Goal: Information Seeking & Learning: Learn about a topic

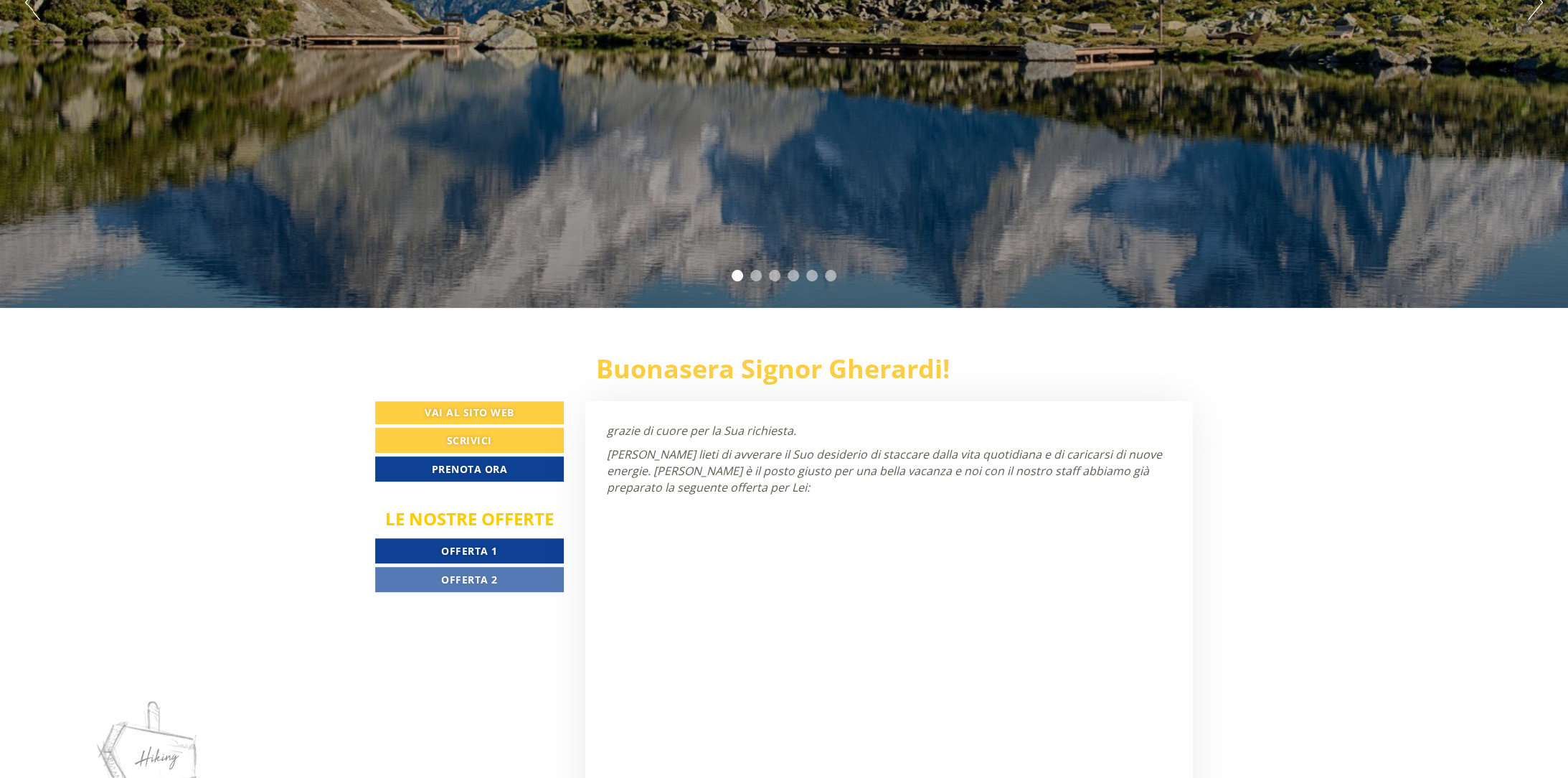
scroll to position [718, 0]
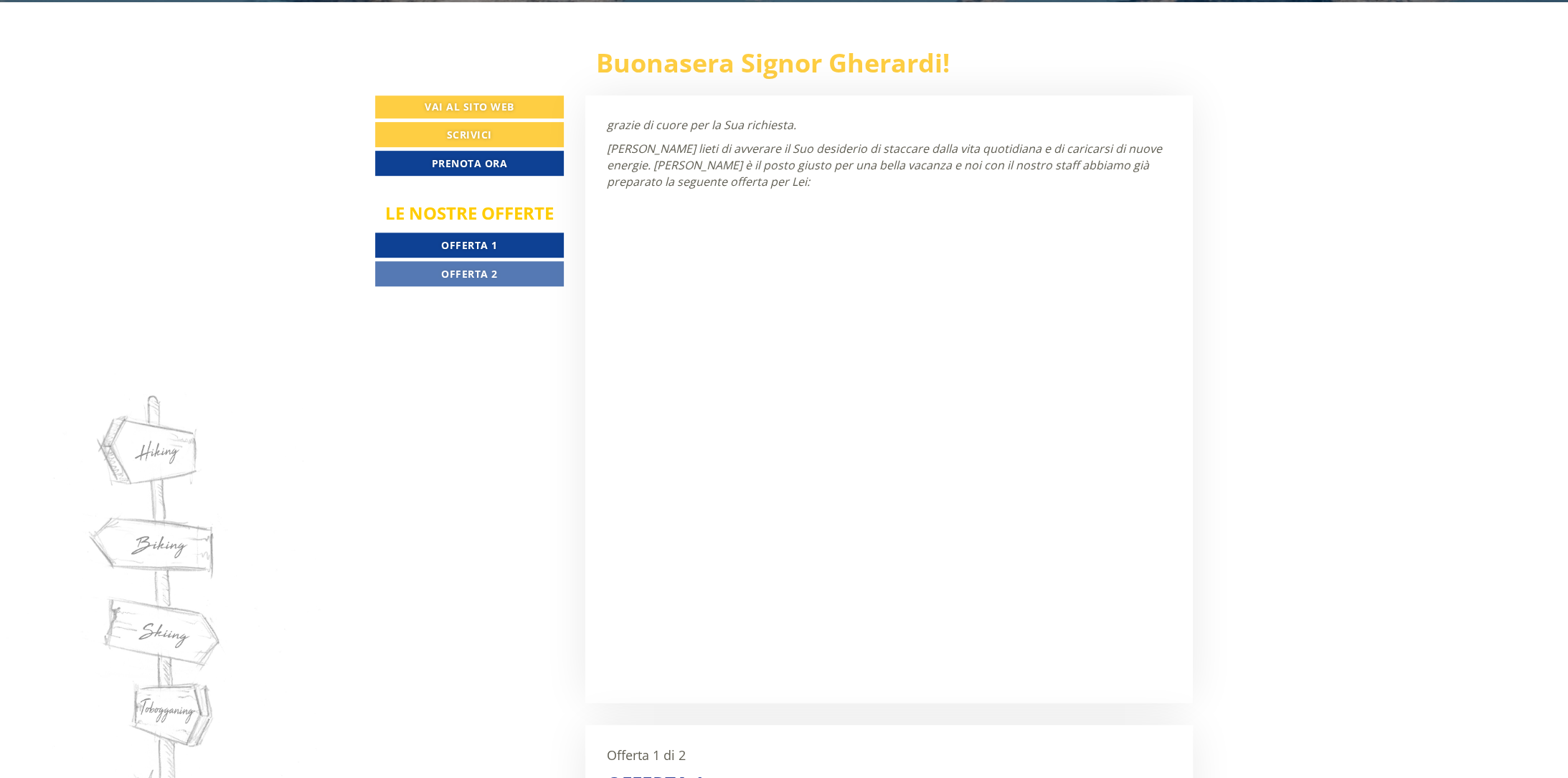
click at [492, 245] on span "Offerta 1" at bounding box center [469, 245] width 57 height 14
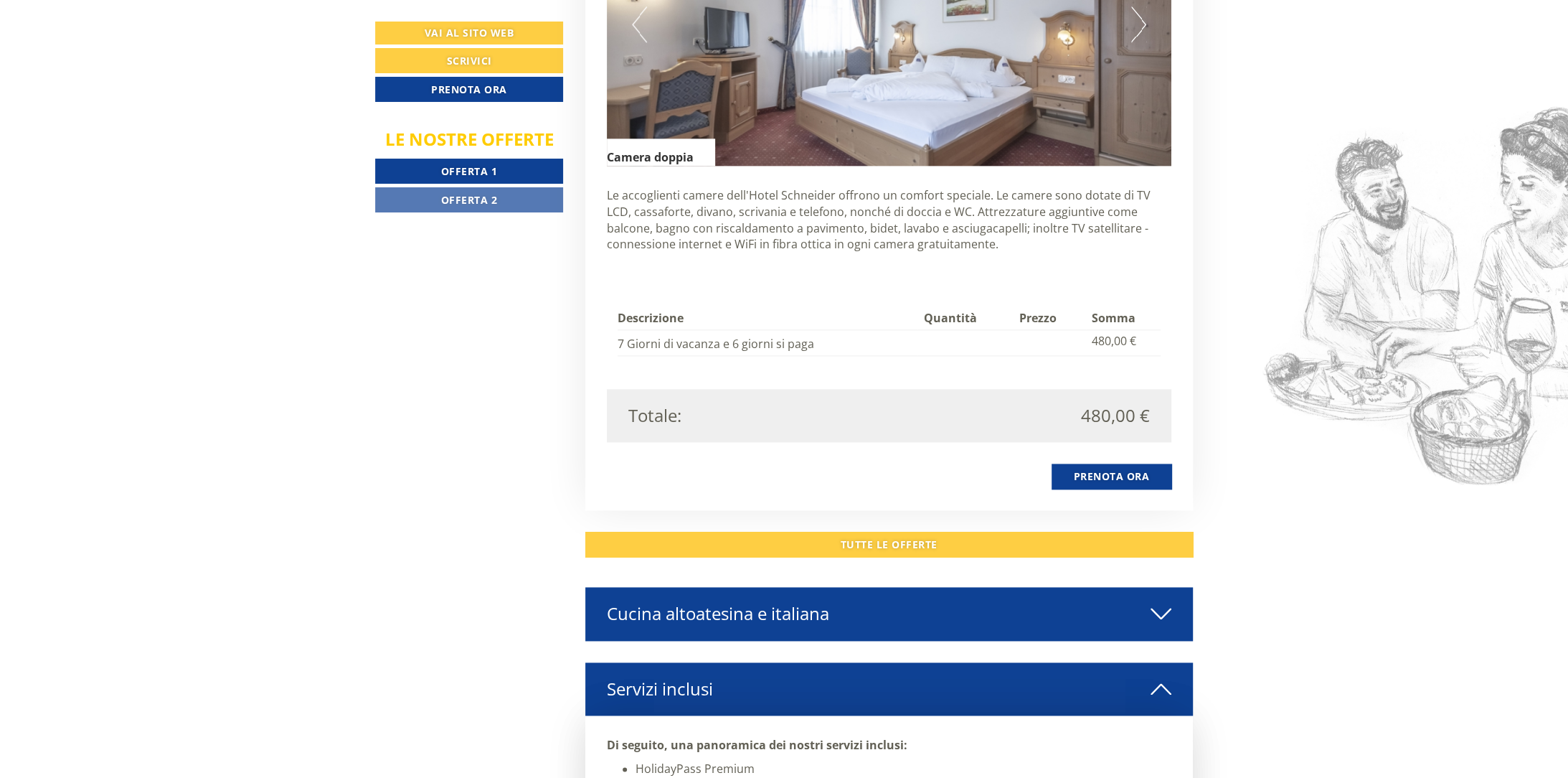
scroll to position [1462, 0]
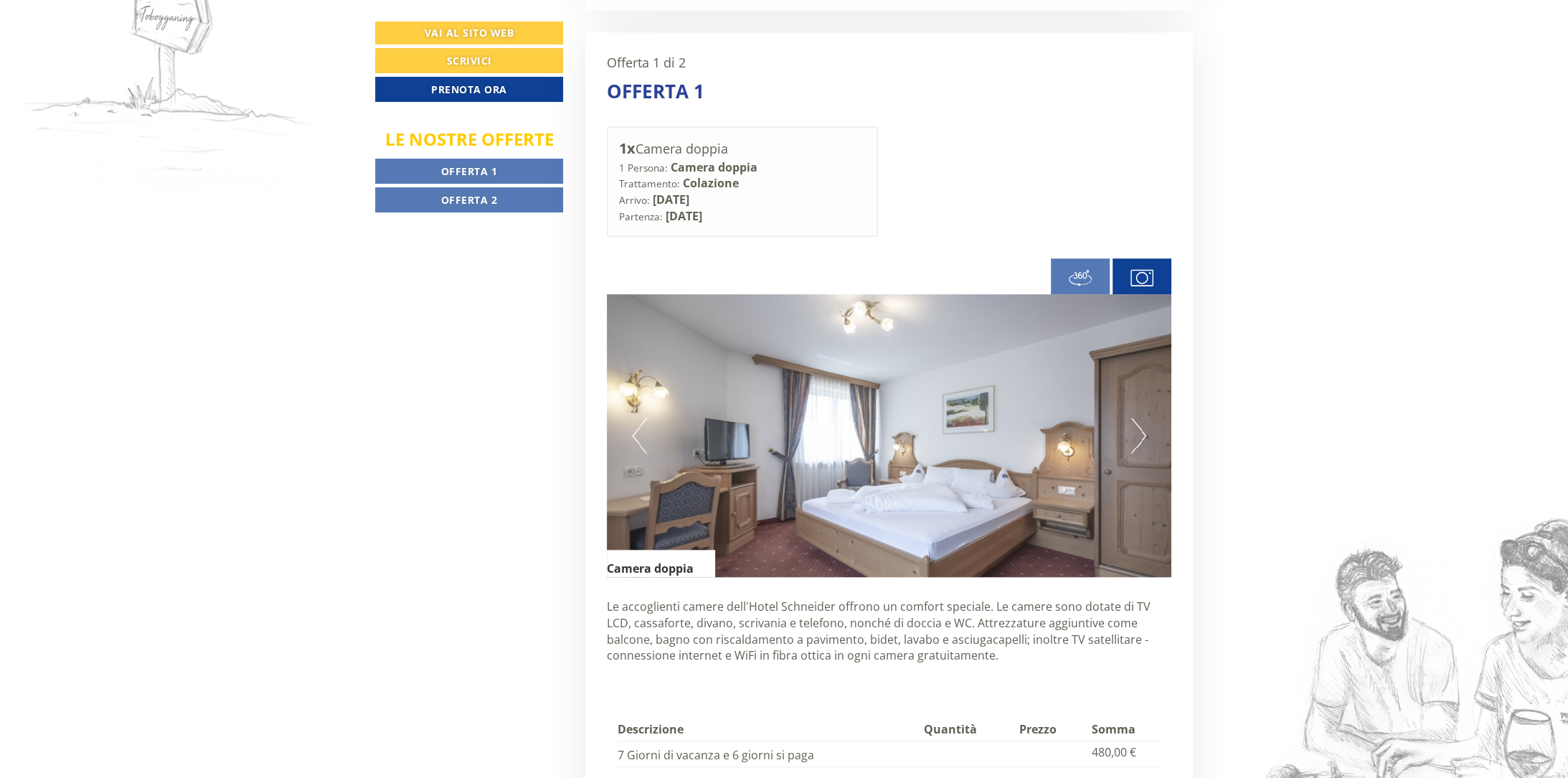
scroll to position [1409, 0]
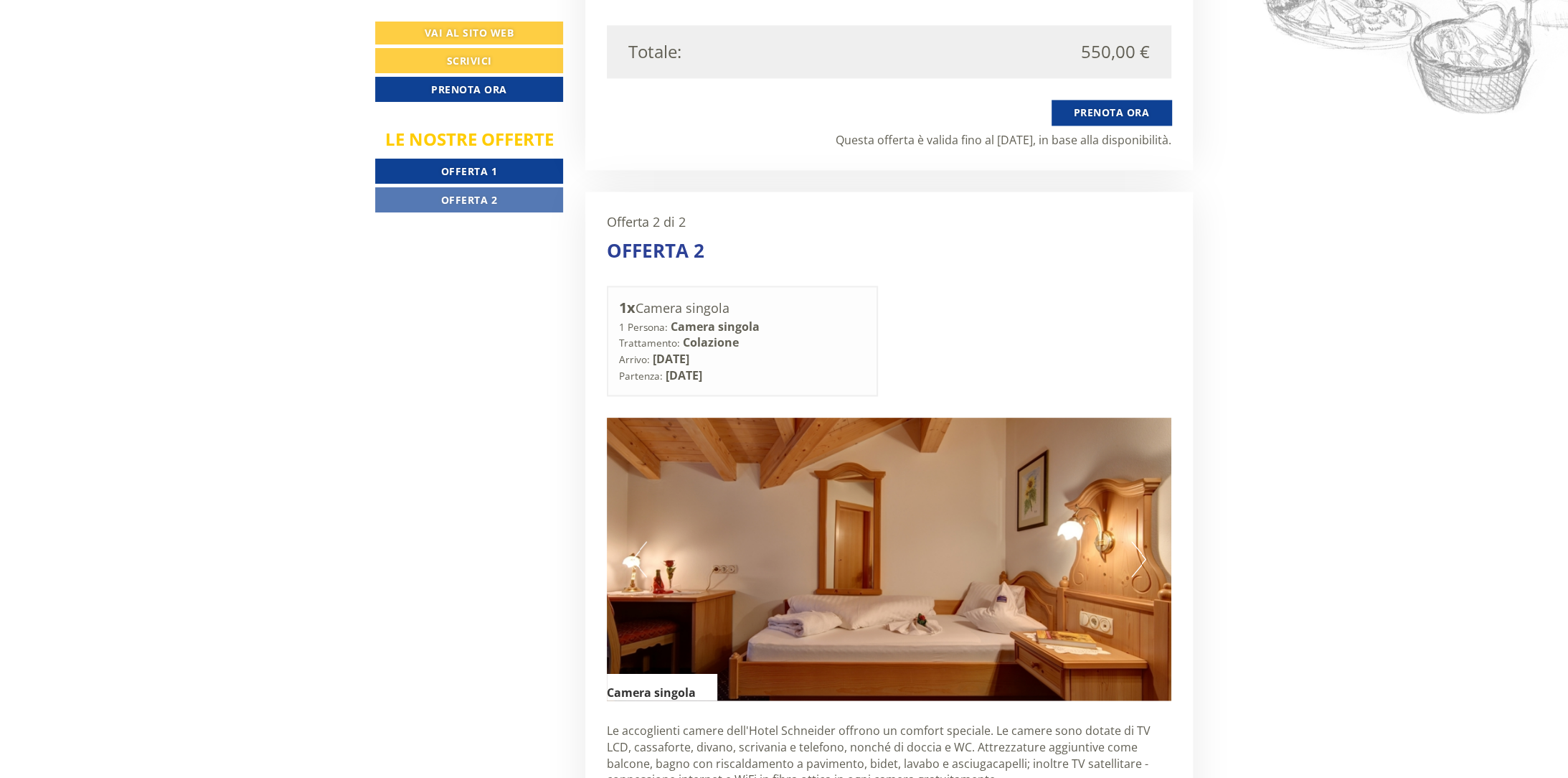
scroll to position [2188, 0]
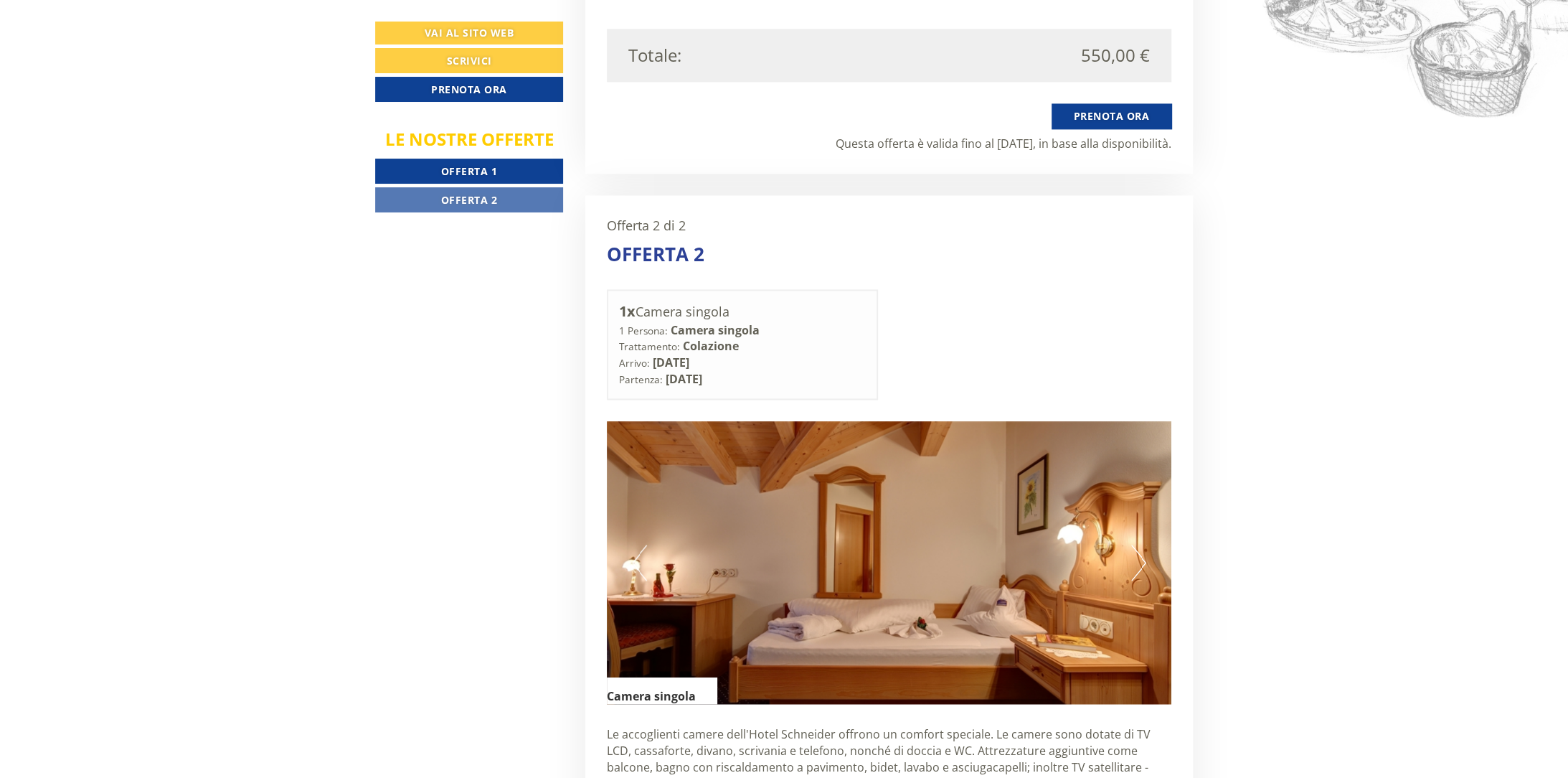
click at [1141, 545] on button "Next" at bounding box center [1139, 563] width 15 height 36
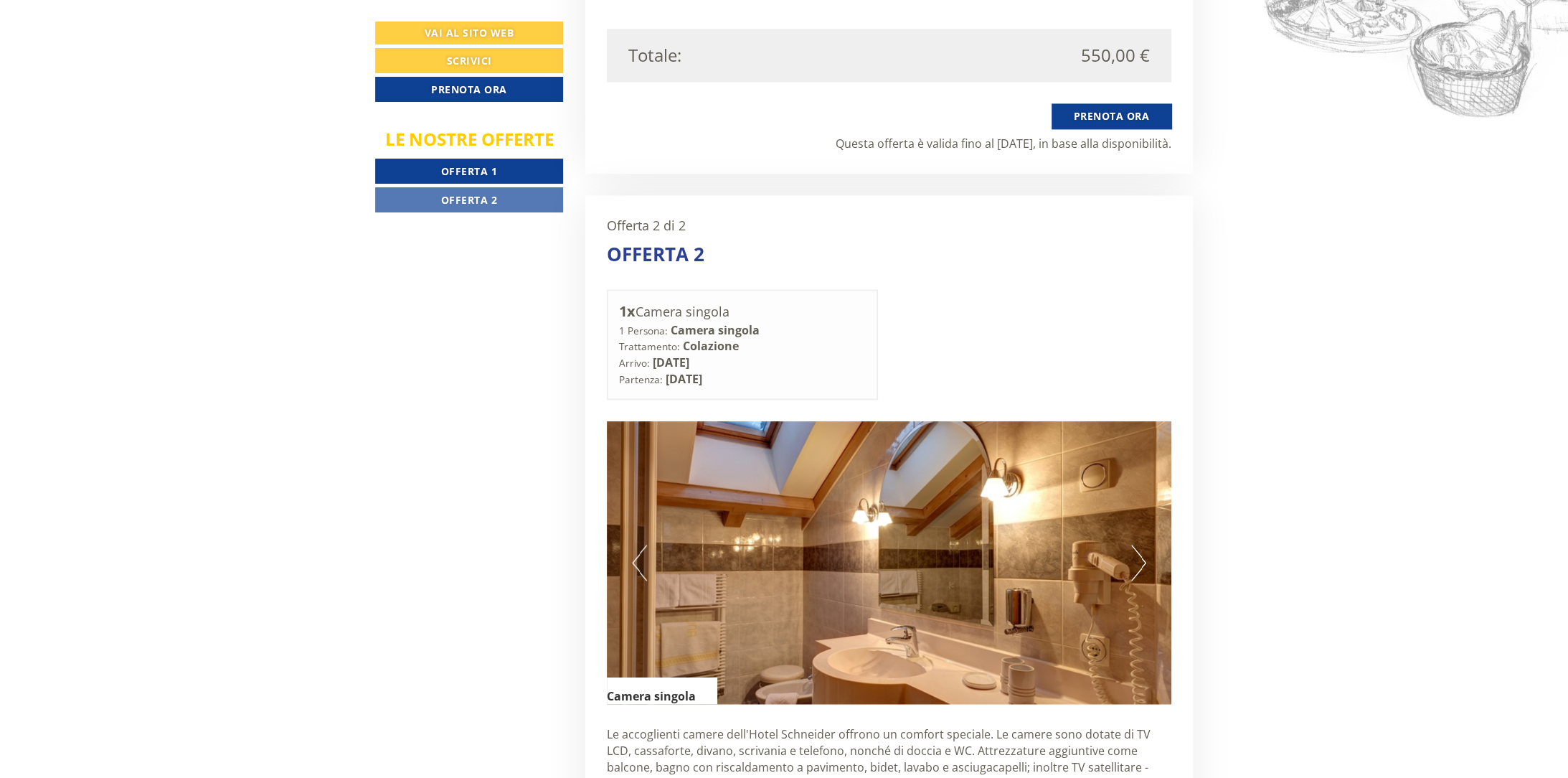
click at [1137, 545] on button "Next" at bounding box center [1139, 563] width 15 height 36
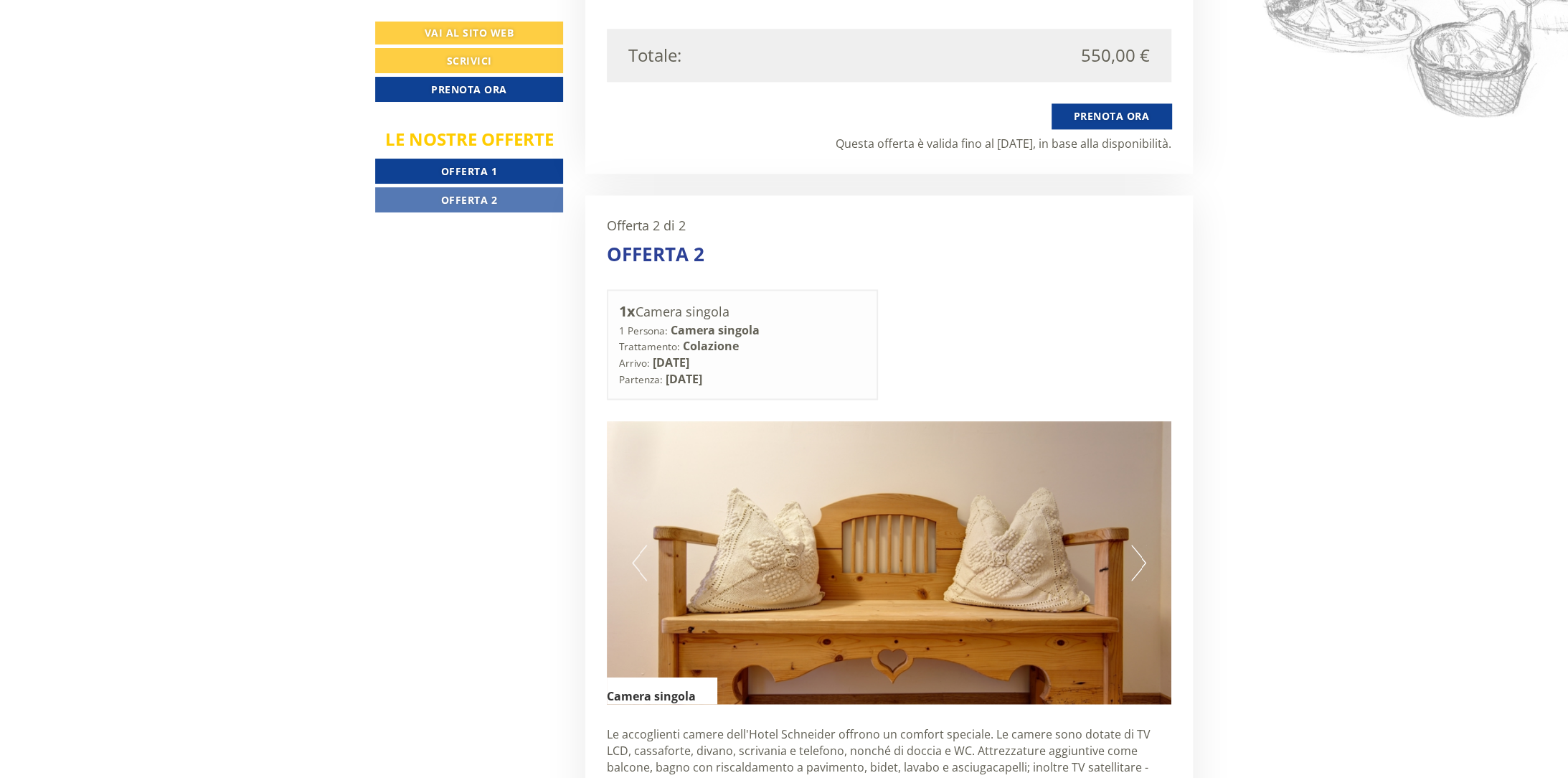
click at [1137, 545] on button "Next" at bounding box center [1139, 563] width 15 height 36
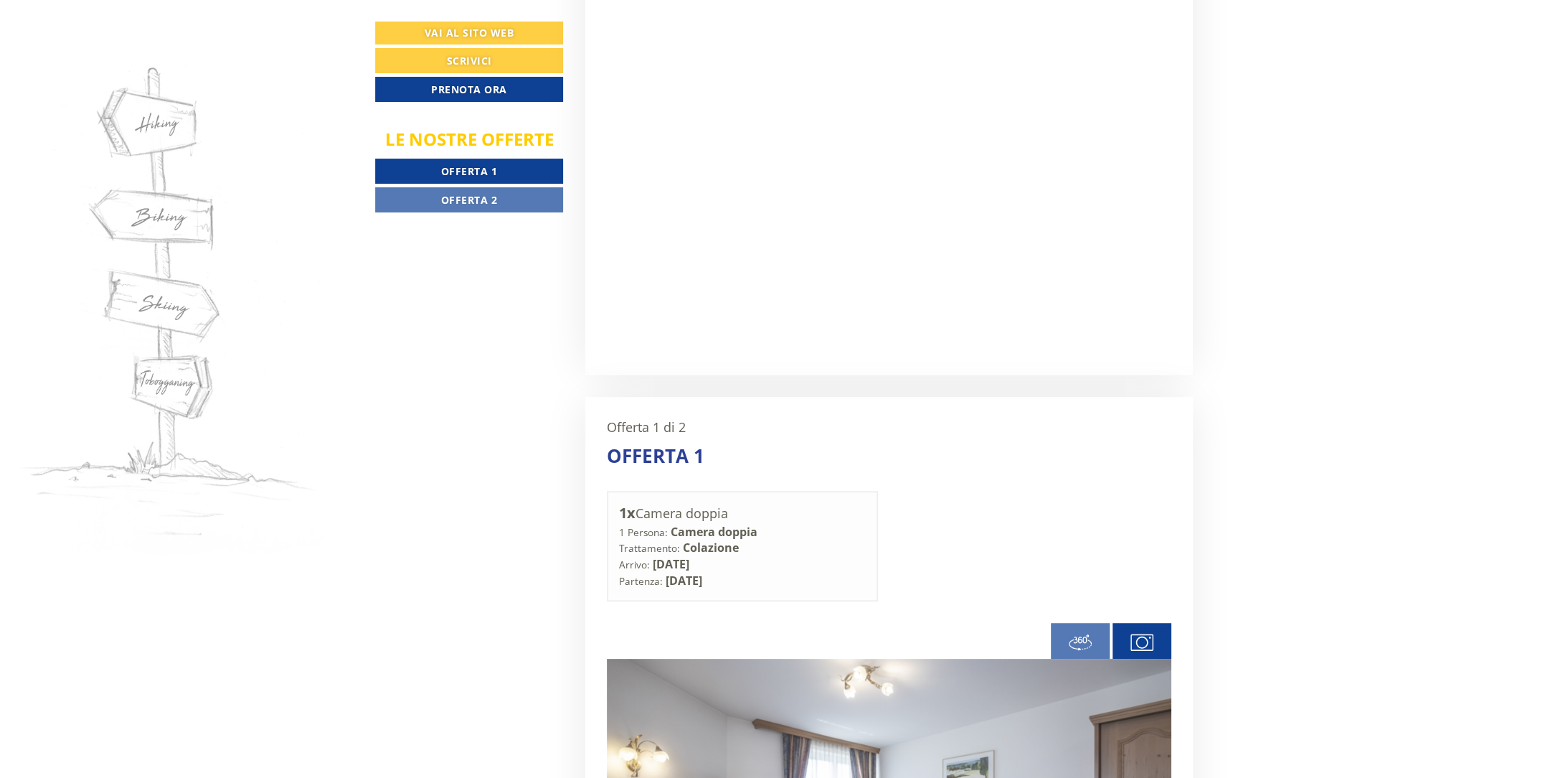
scroll to position [1076, 0]
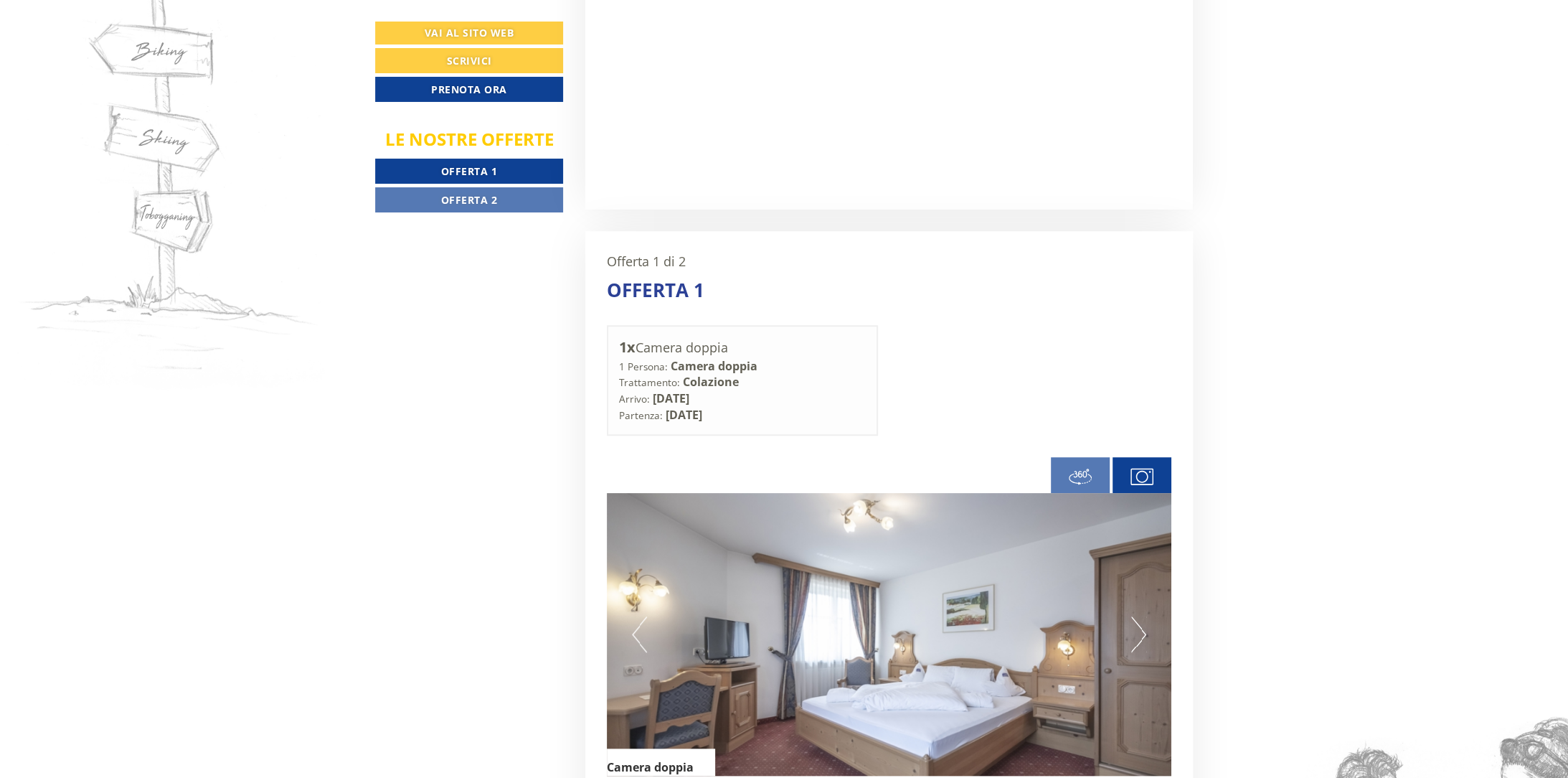
scroll to position [951, 0]
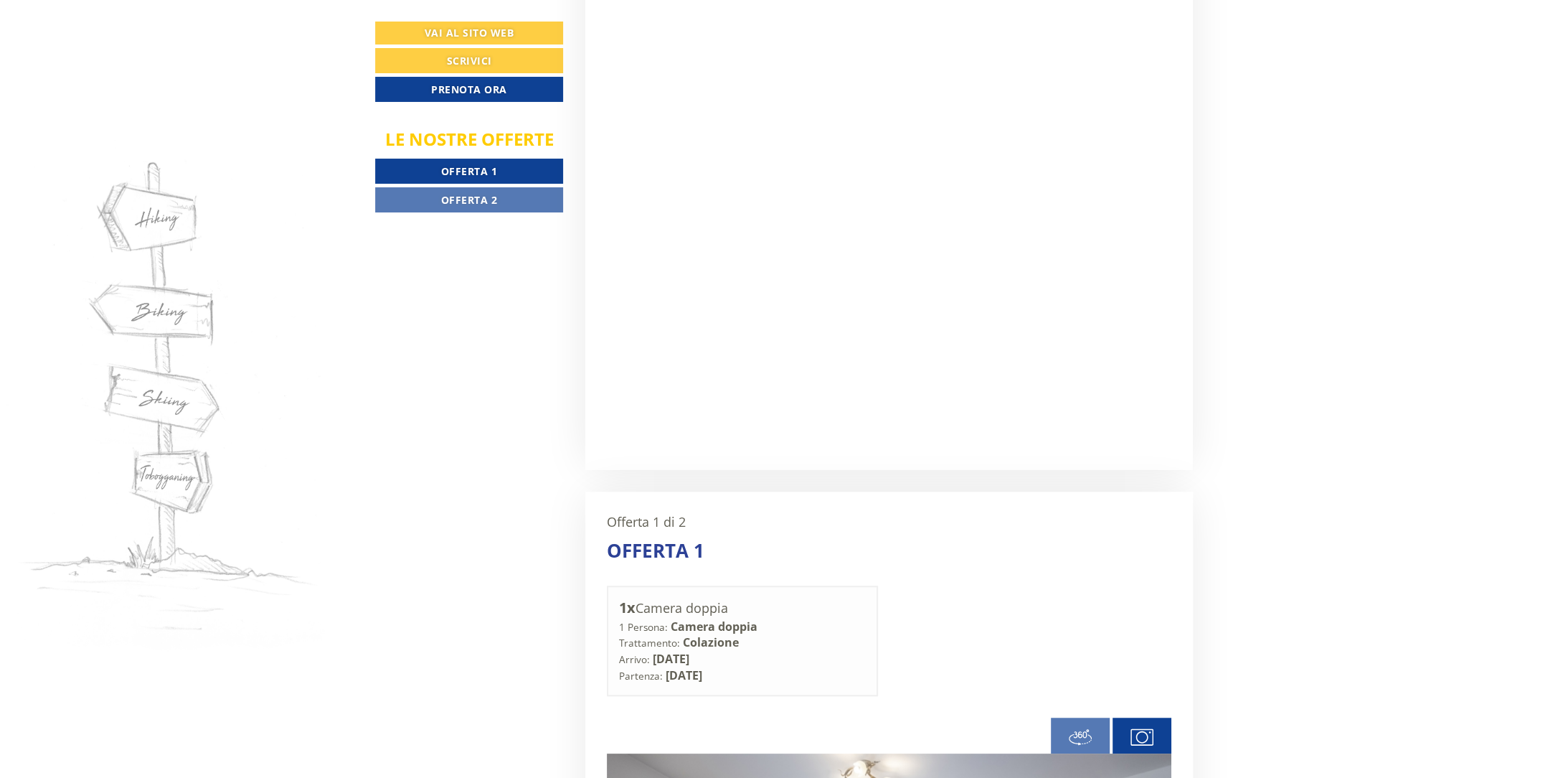
click at [453, 170] on span "Offerta 1" at bounding box center [469, 171] width 57 height 14
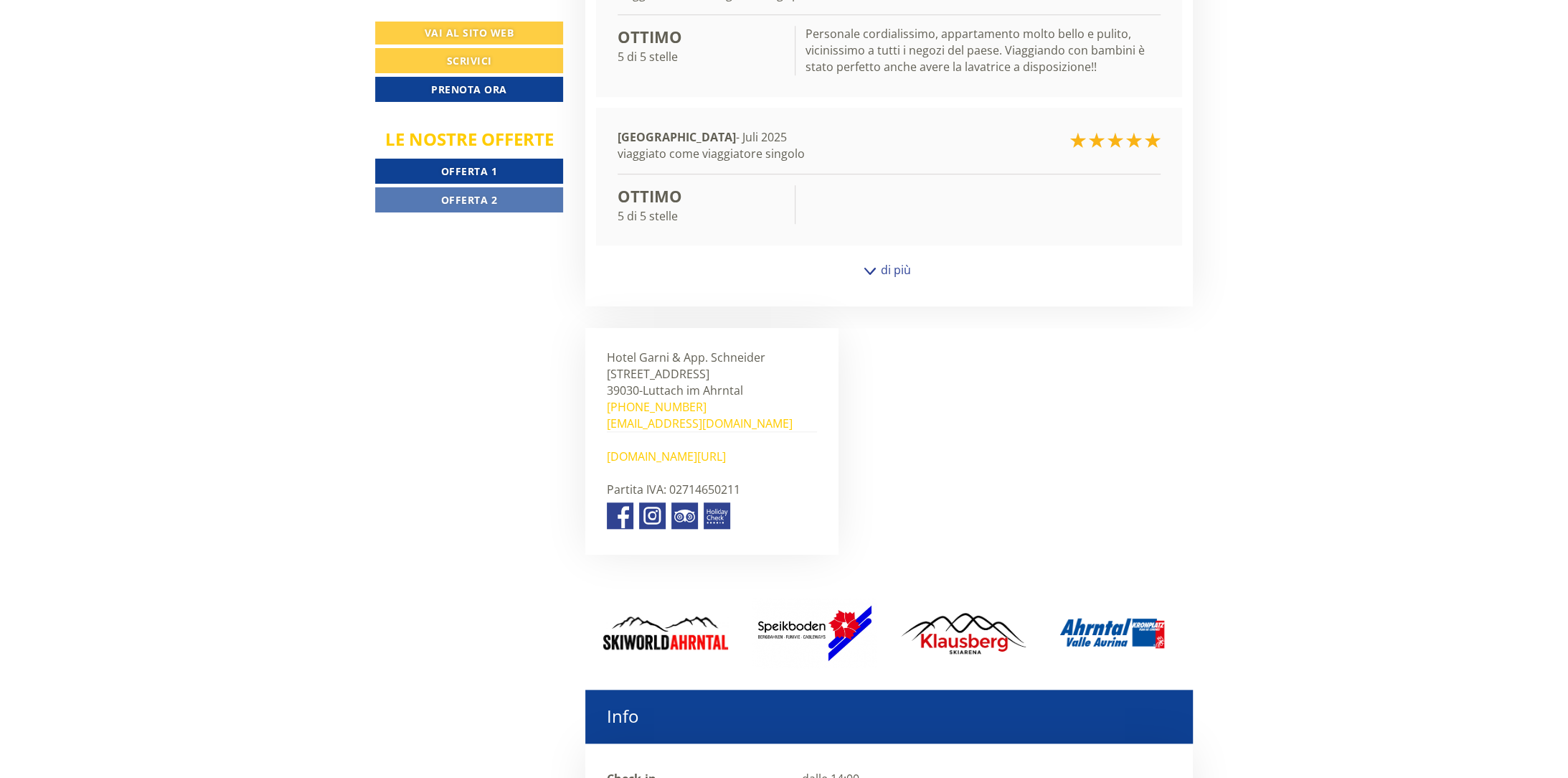
scroll to position [6606, 0]
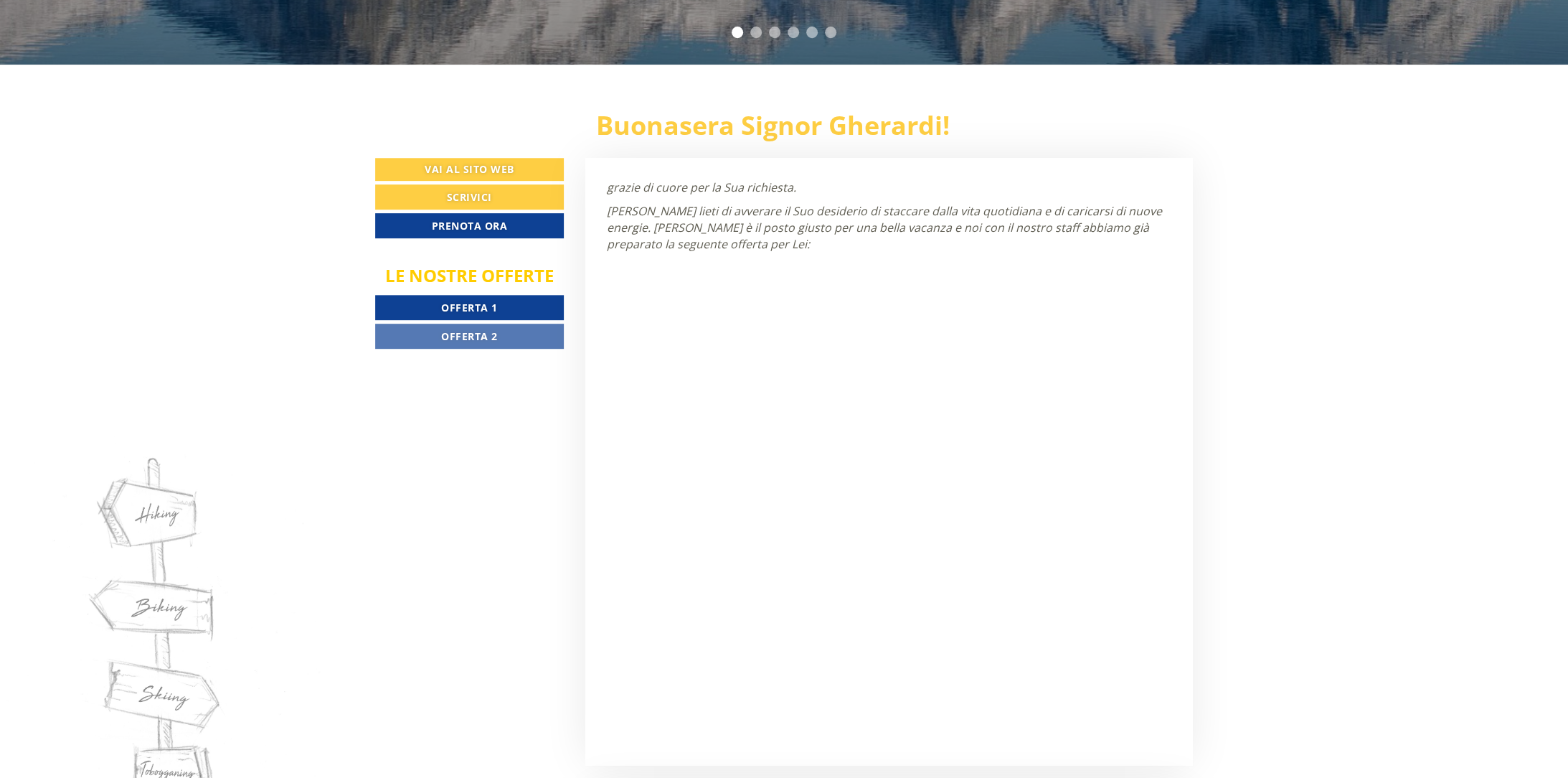
scroll to position [681, 0]
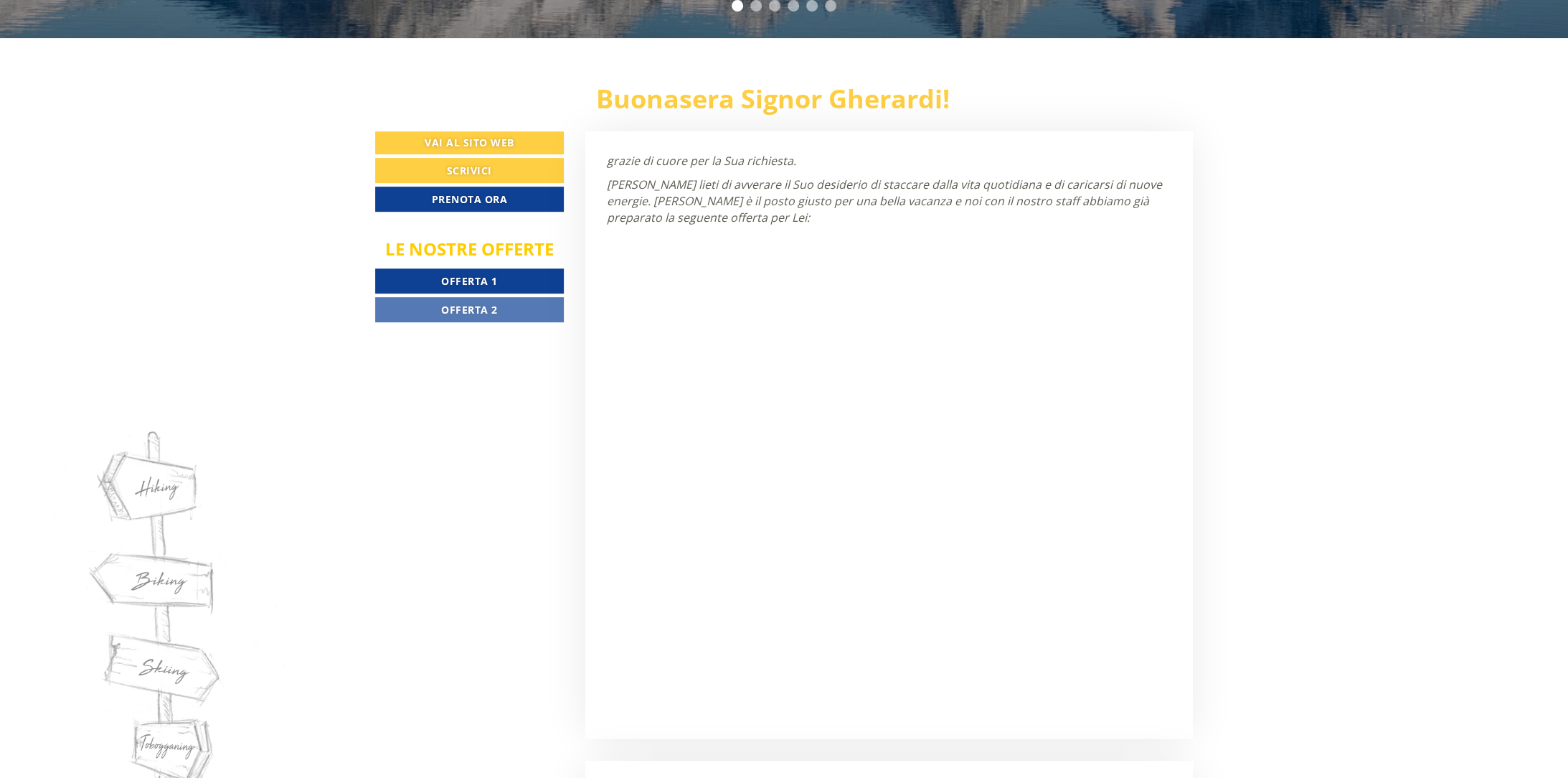
click at [444, 277] on span "Offerta 1" at bounding box center [469, 280] width 57 height 14
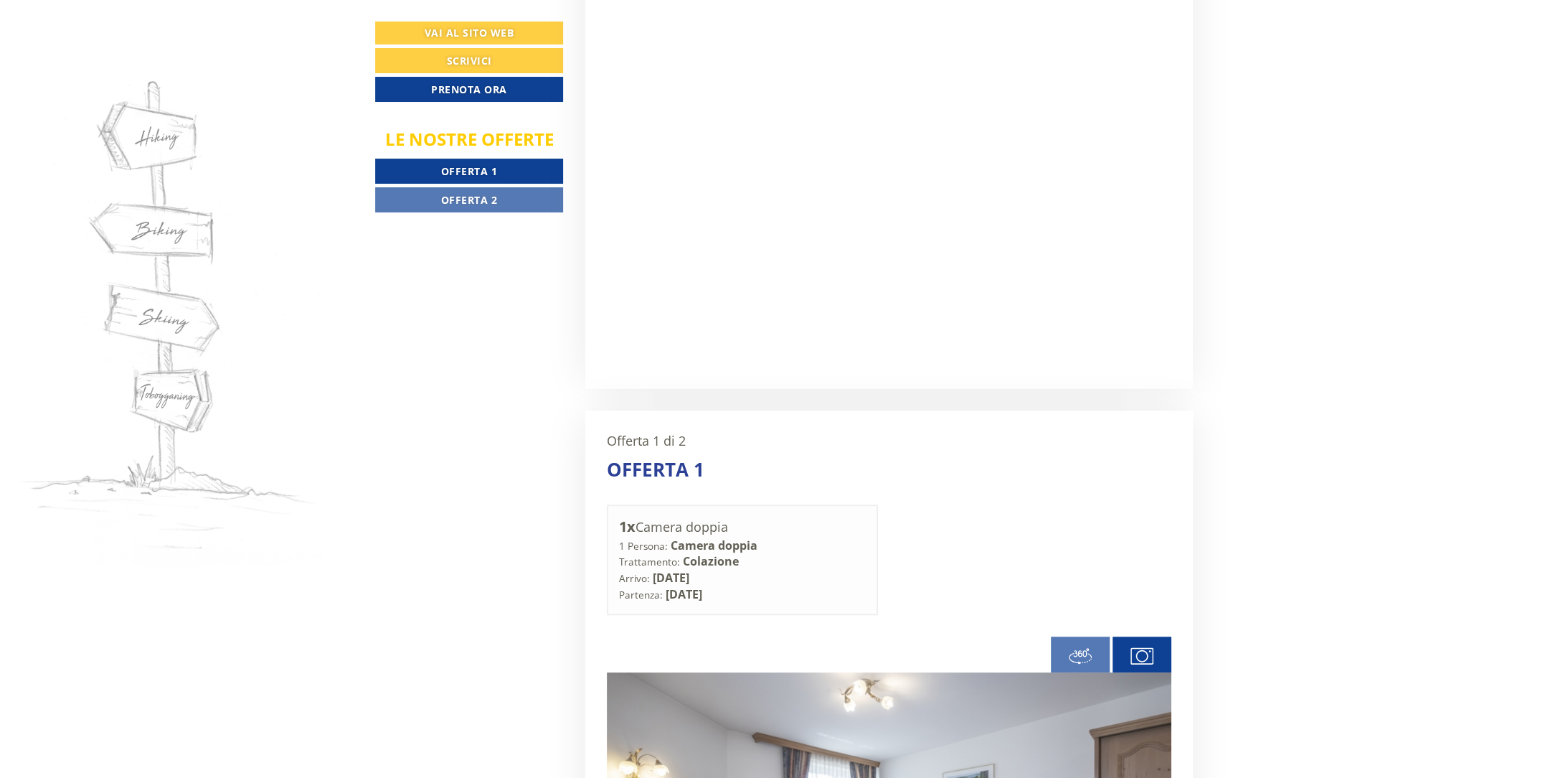
click at [477, 196] on span "Offerta 2" at bounding box center [469, 200] width 57 height 14
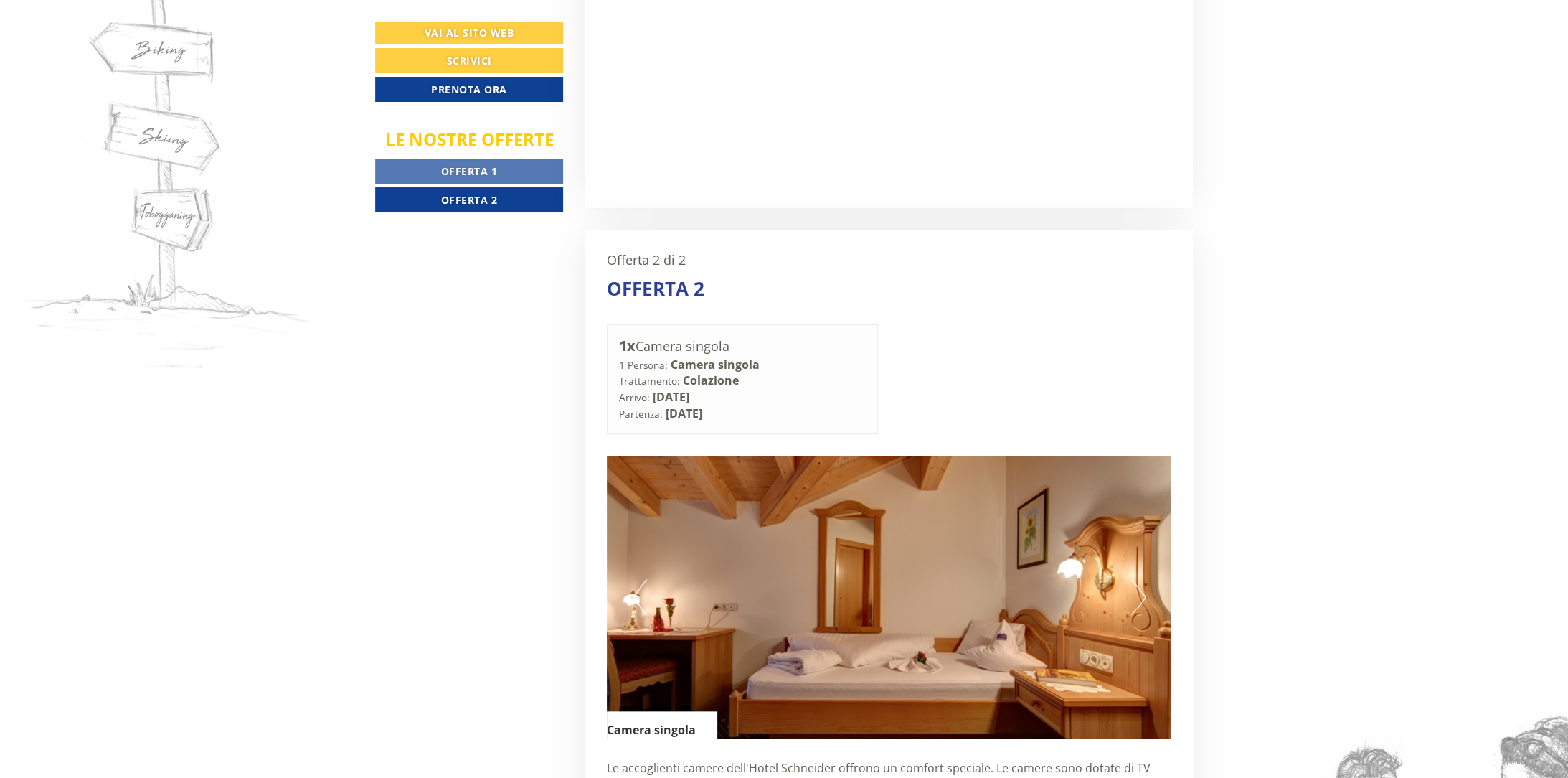
scroll to position [1318, 0]
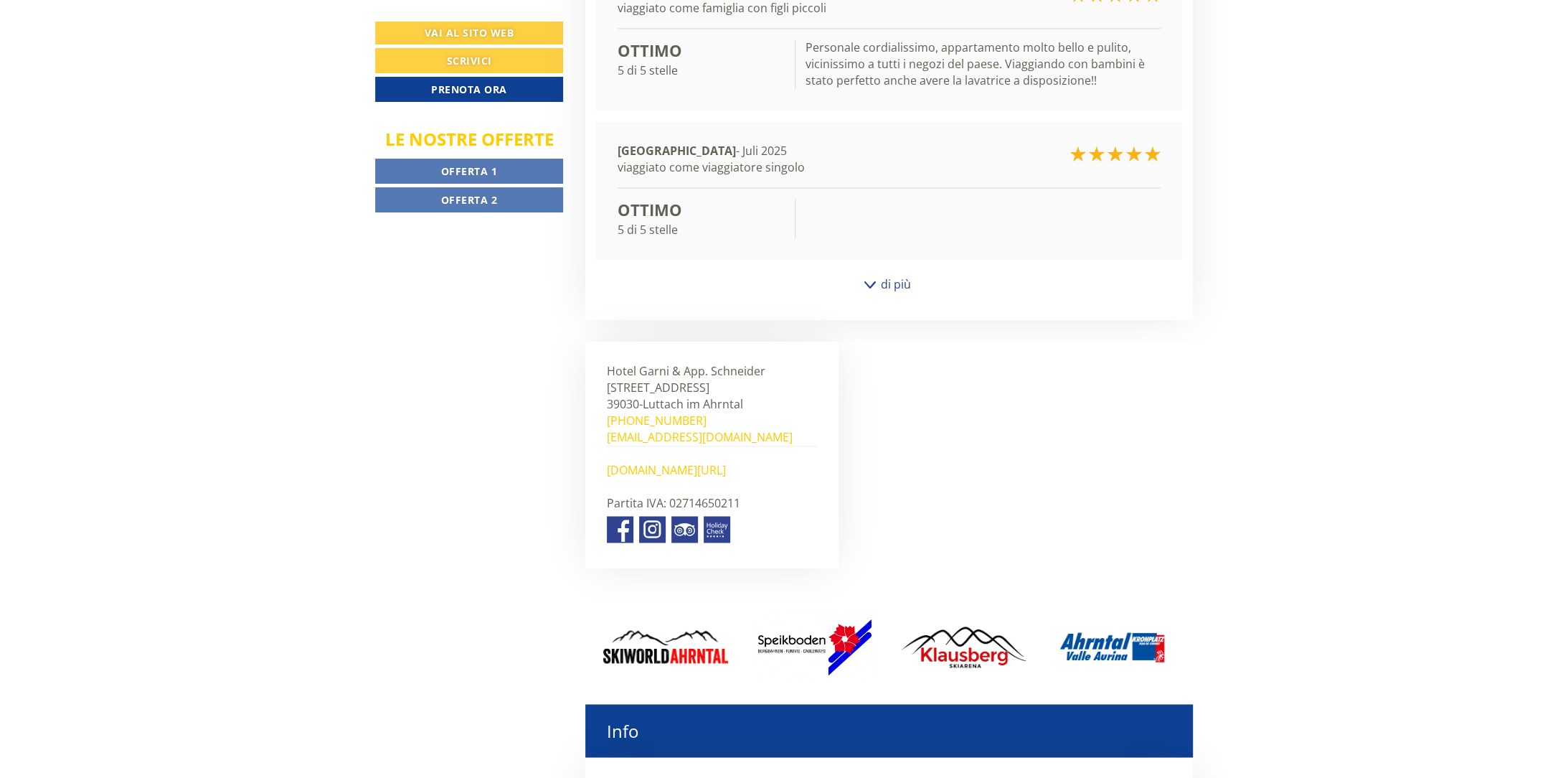
scroll to position [7486, 0]
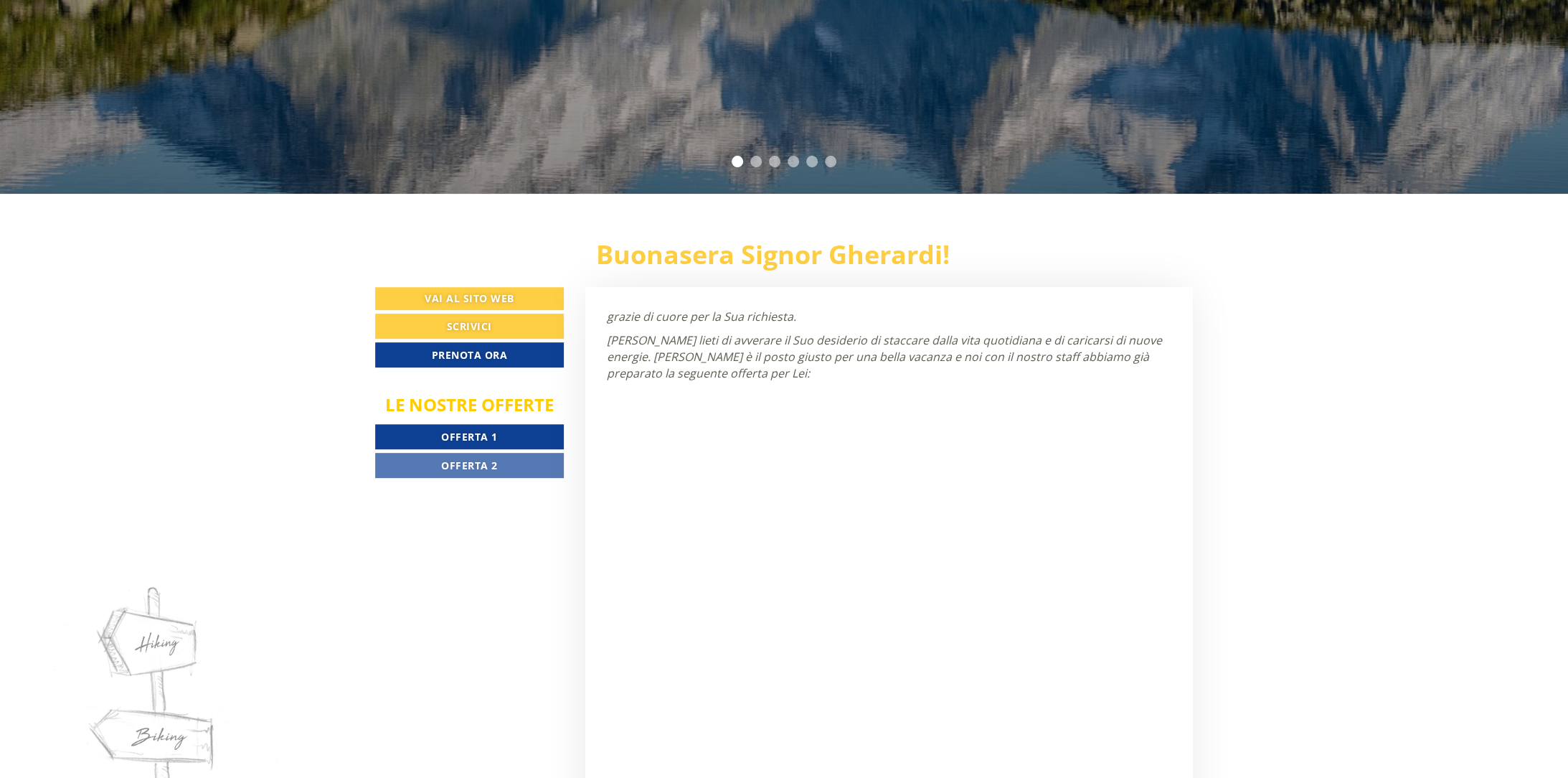
scroll to position [520, 0]
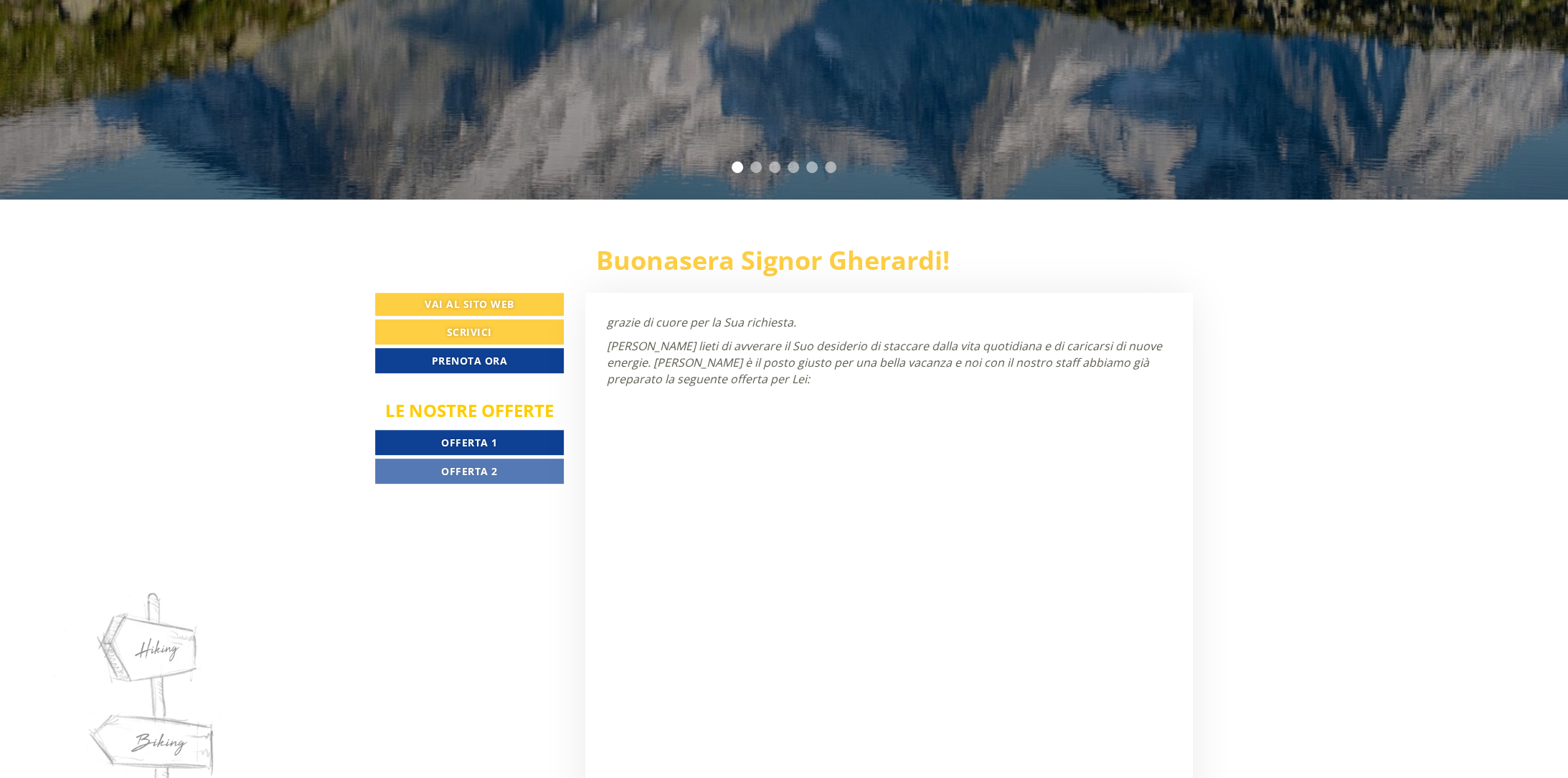
click at [476, 439] on span "Offerta 1" at bounding box center [469, 442] width 57 height 14
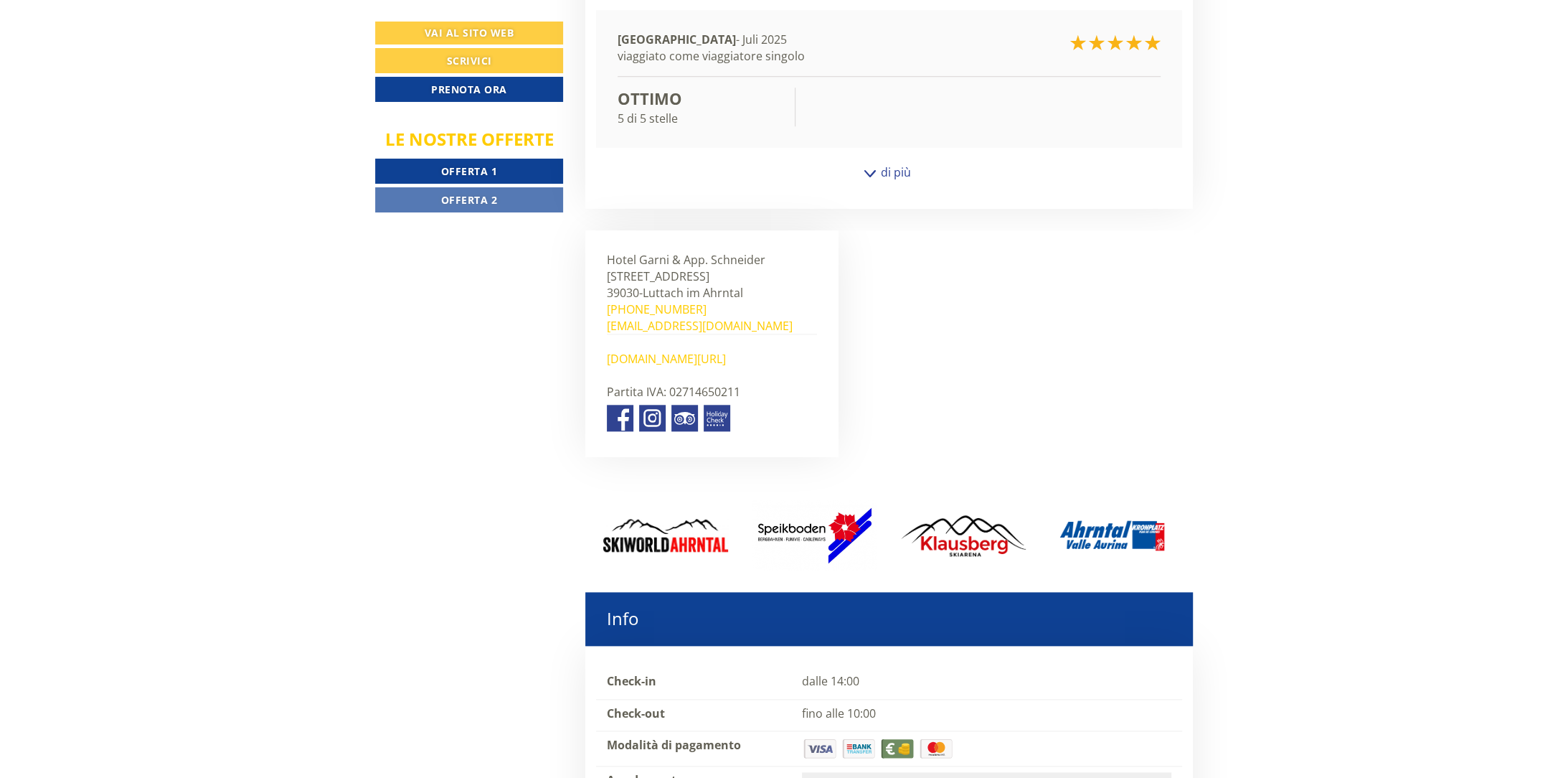
scroll to position [6982, 0]
